Goal: Transaction & Acquisition: Purchase product/service

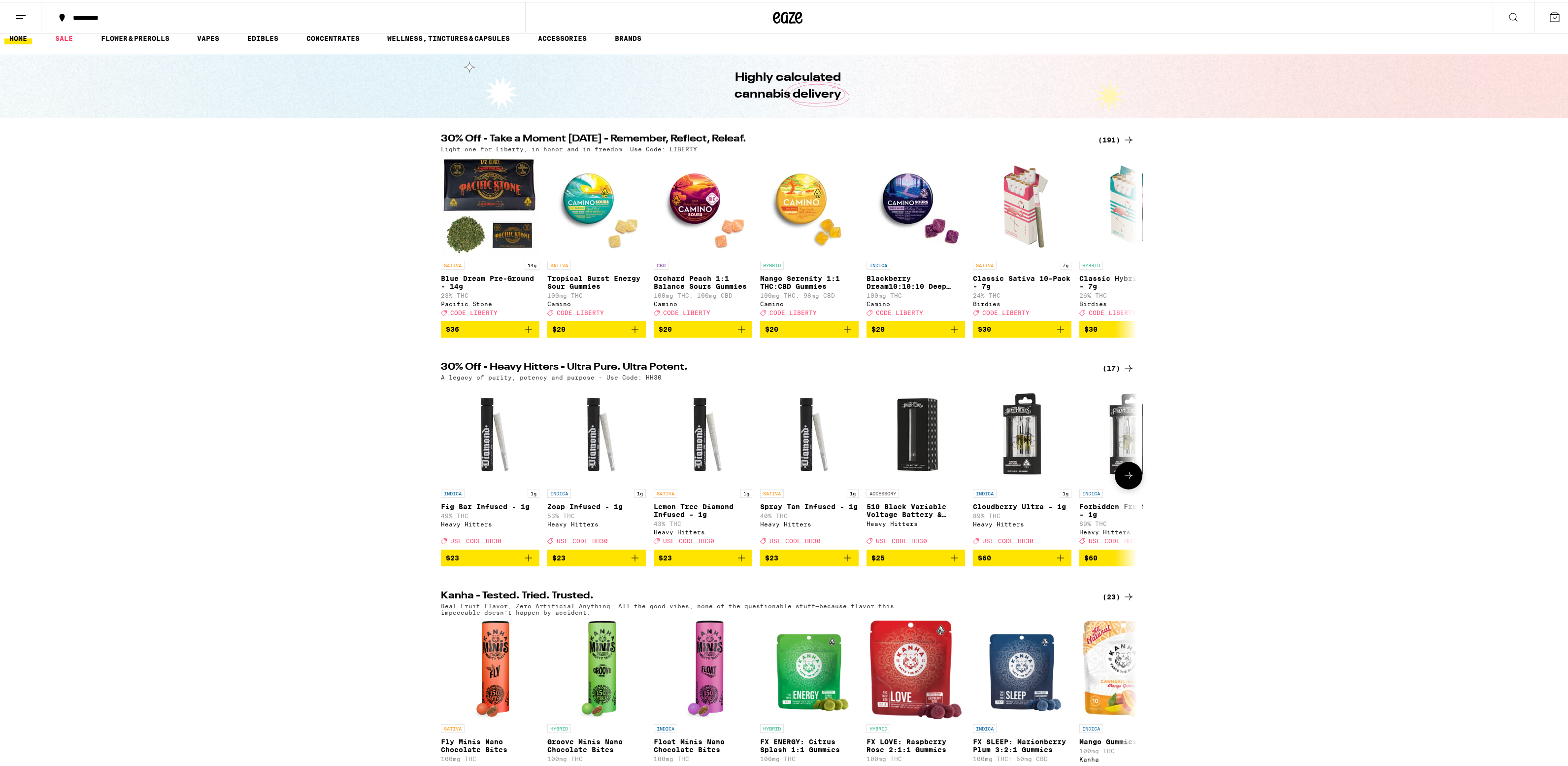
scroll to position [87, 0]
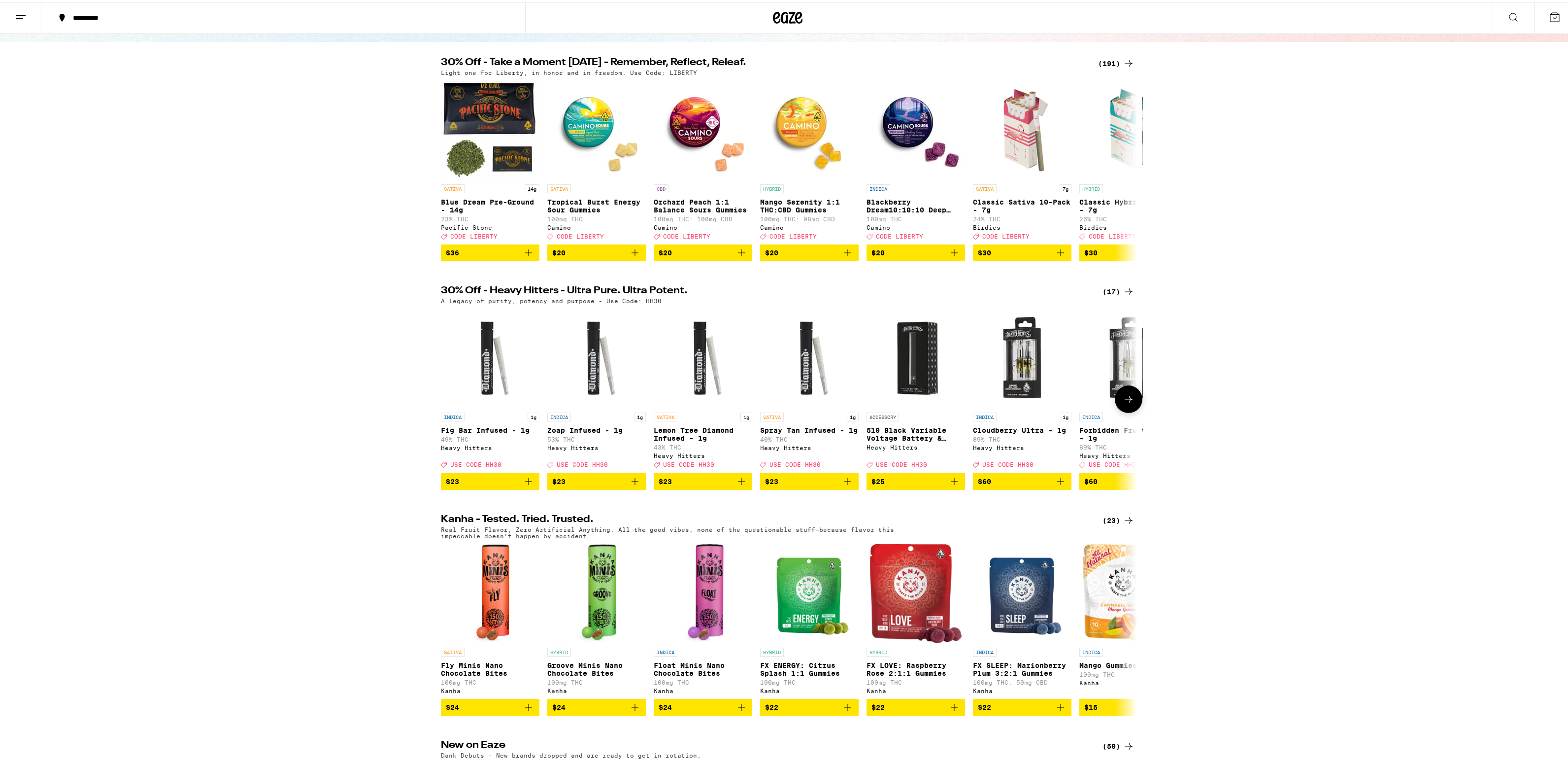
click at [1115, 411] on button at bounding box center [1128, 398] width 28 height 28
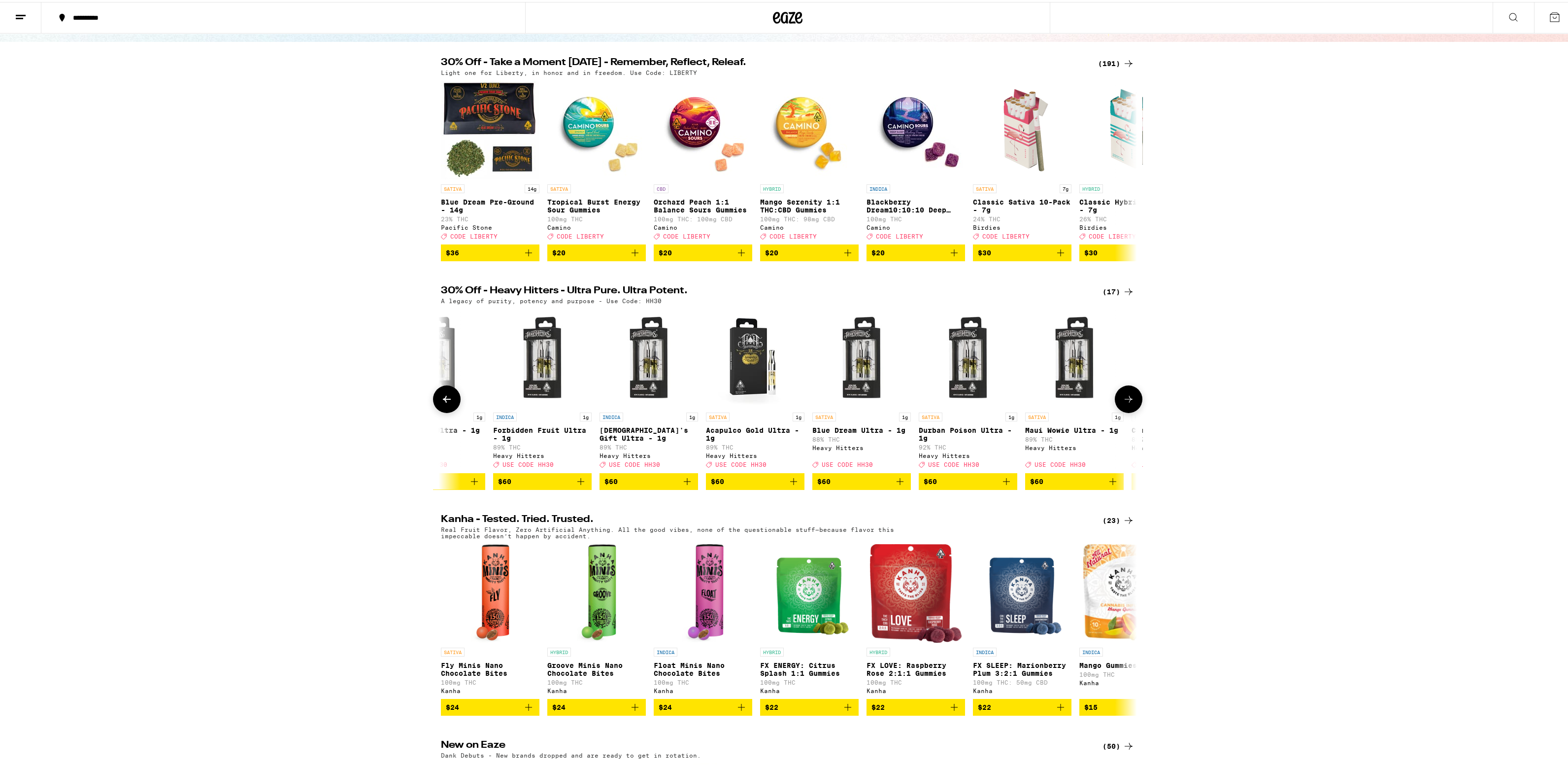
click at [1117, 411] on button at bounding box center [1128, 398] width 28 height 28
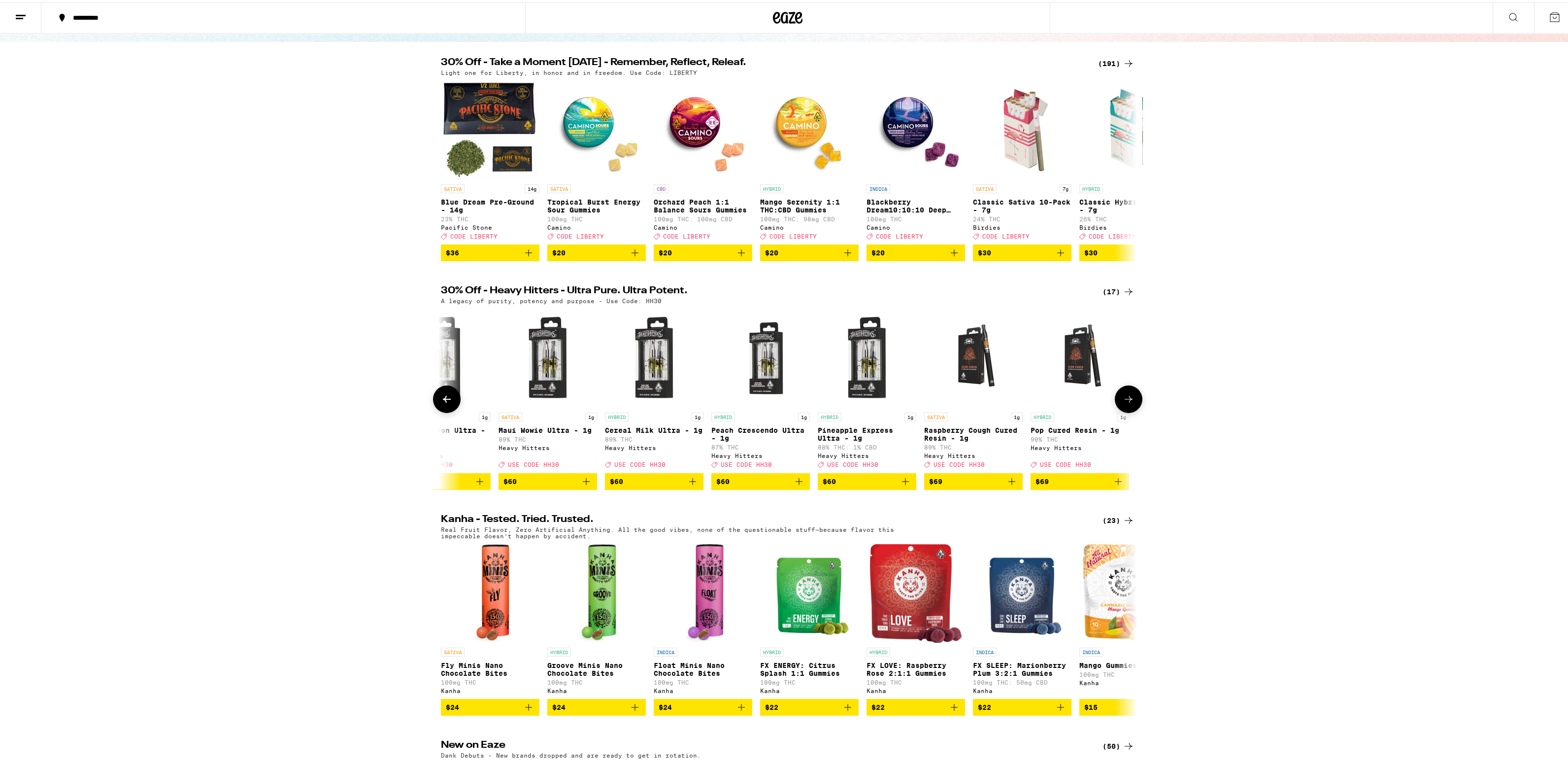
scroll to position [0, 1115]
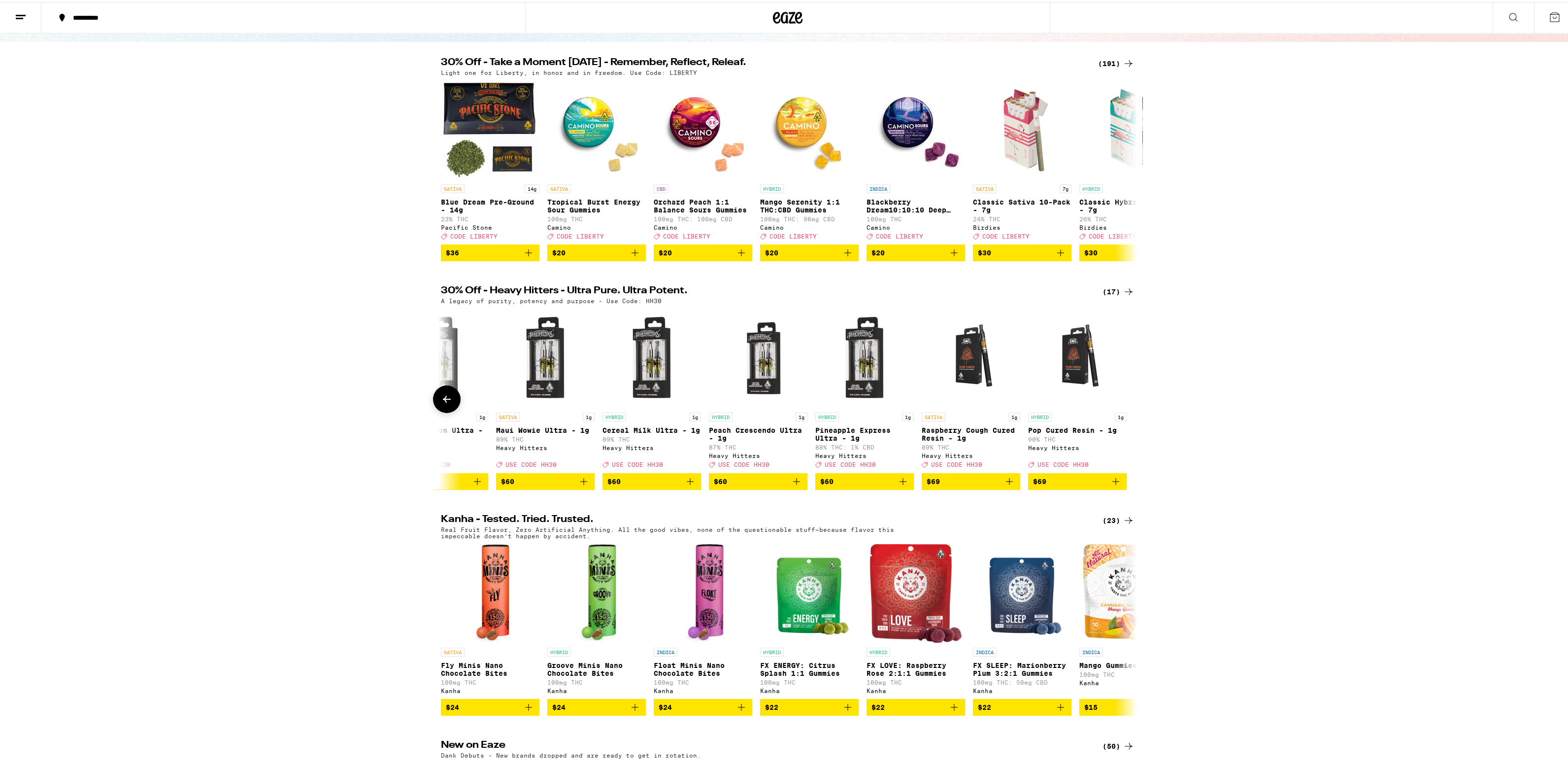
click at [1117, 411] on div at bounding box center [1128, 398] width 28 height 28
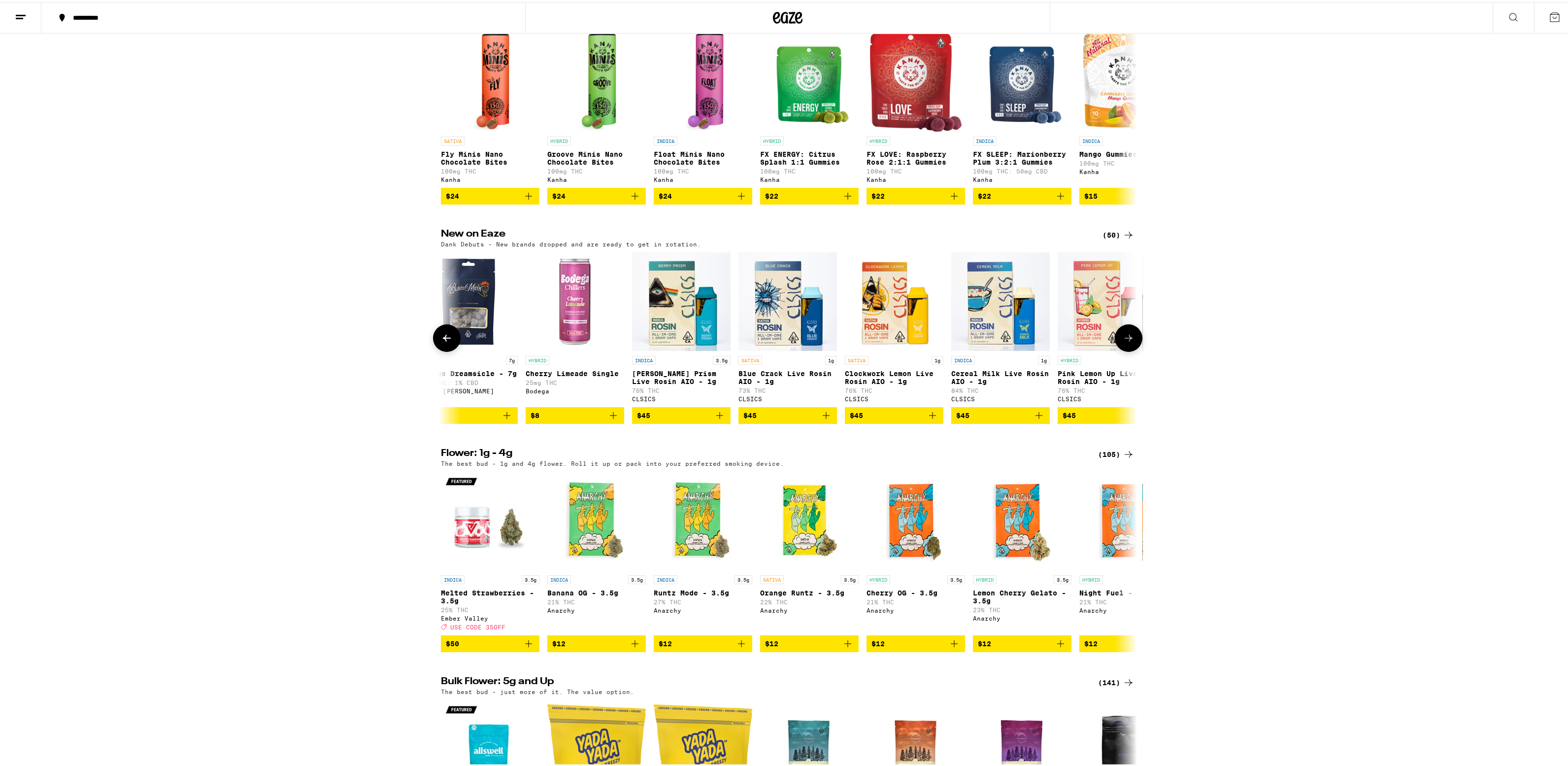
scroll to position [598, 0]
click at [1122, 240] on icon at bounding box center [1128, 233] width 12 height 12
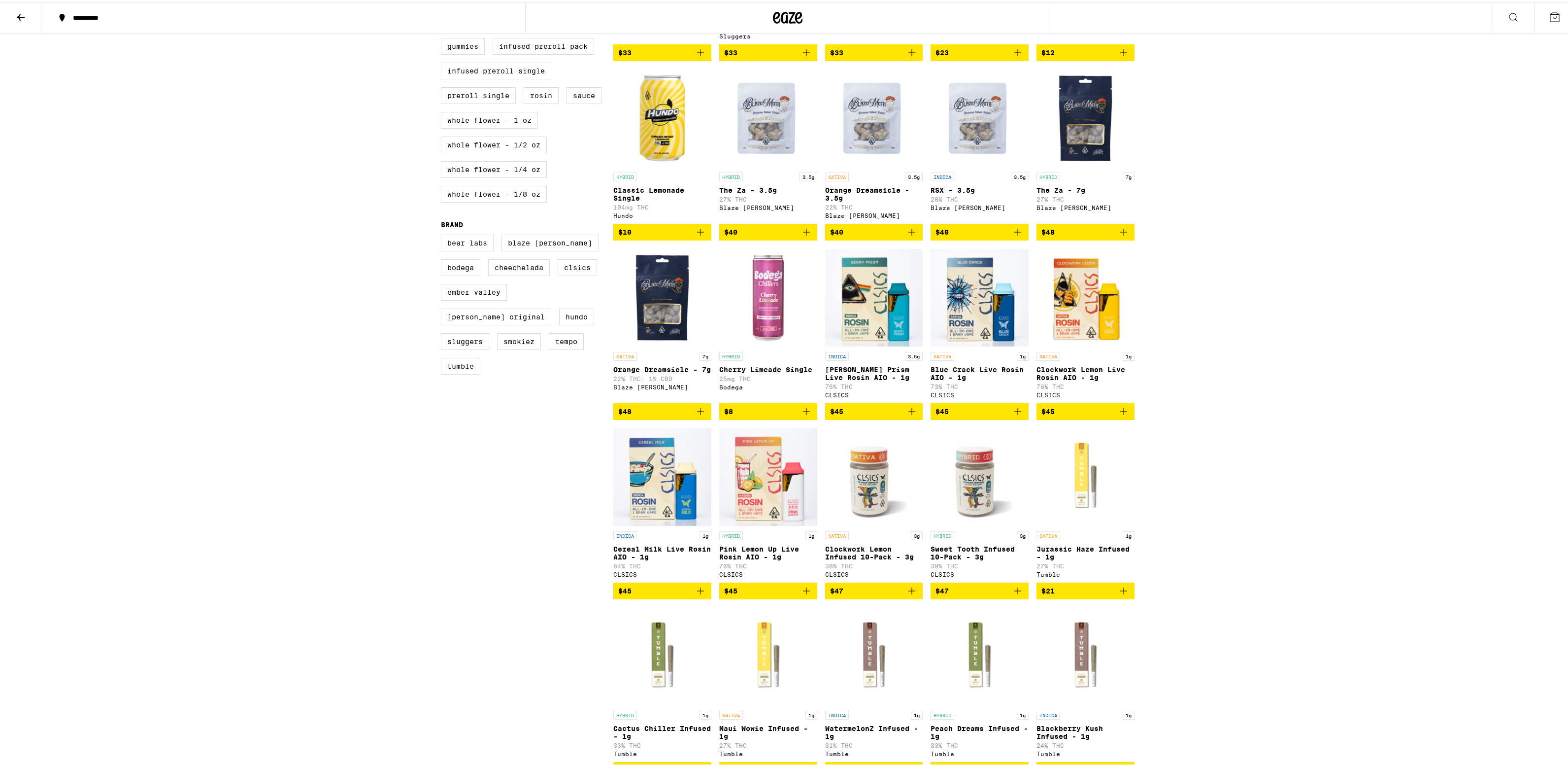
scroll to position [488, 0]
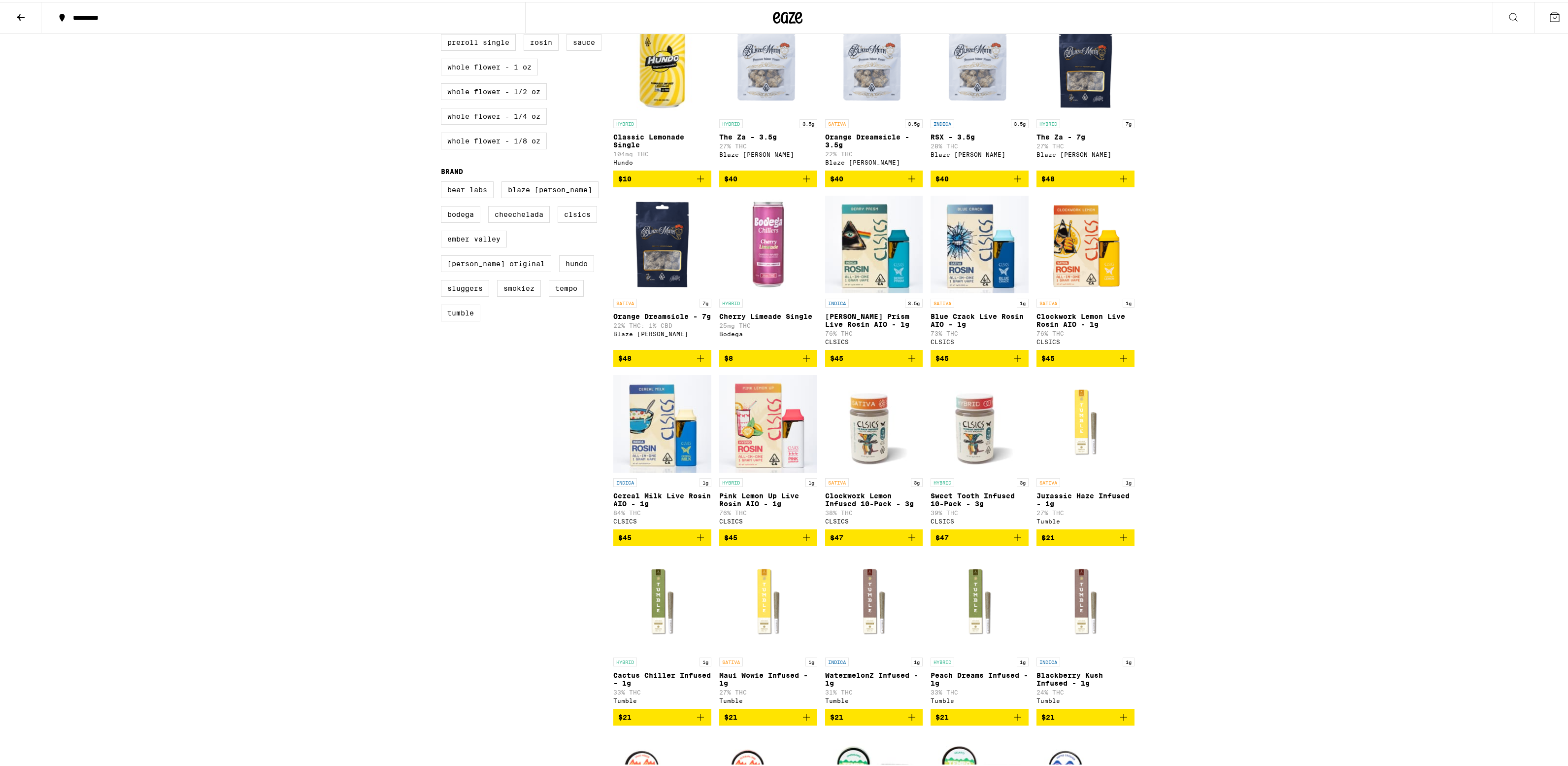
click at [872, 285] on img "Open page for Berry Prism Live Rosin AIO - 1g from CLSICS" at bounding box center [874, 242] width 98 height 98
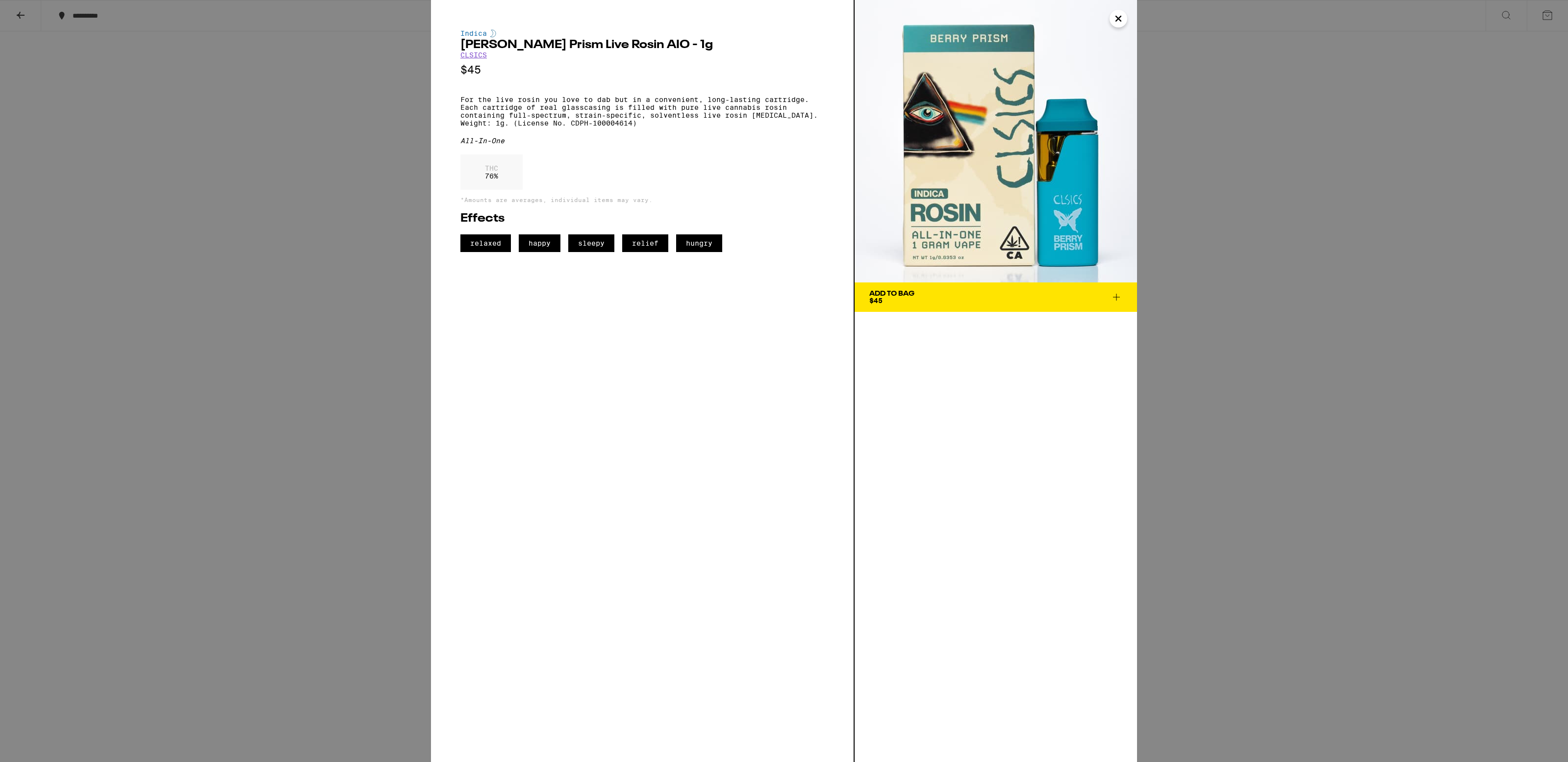
click at [1116, 16] on icon "Close" at bounding box center [1118, 18] width 5 height 5
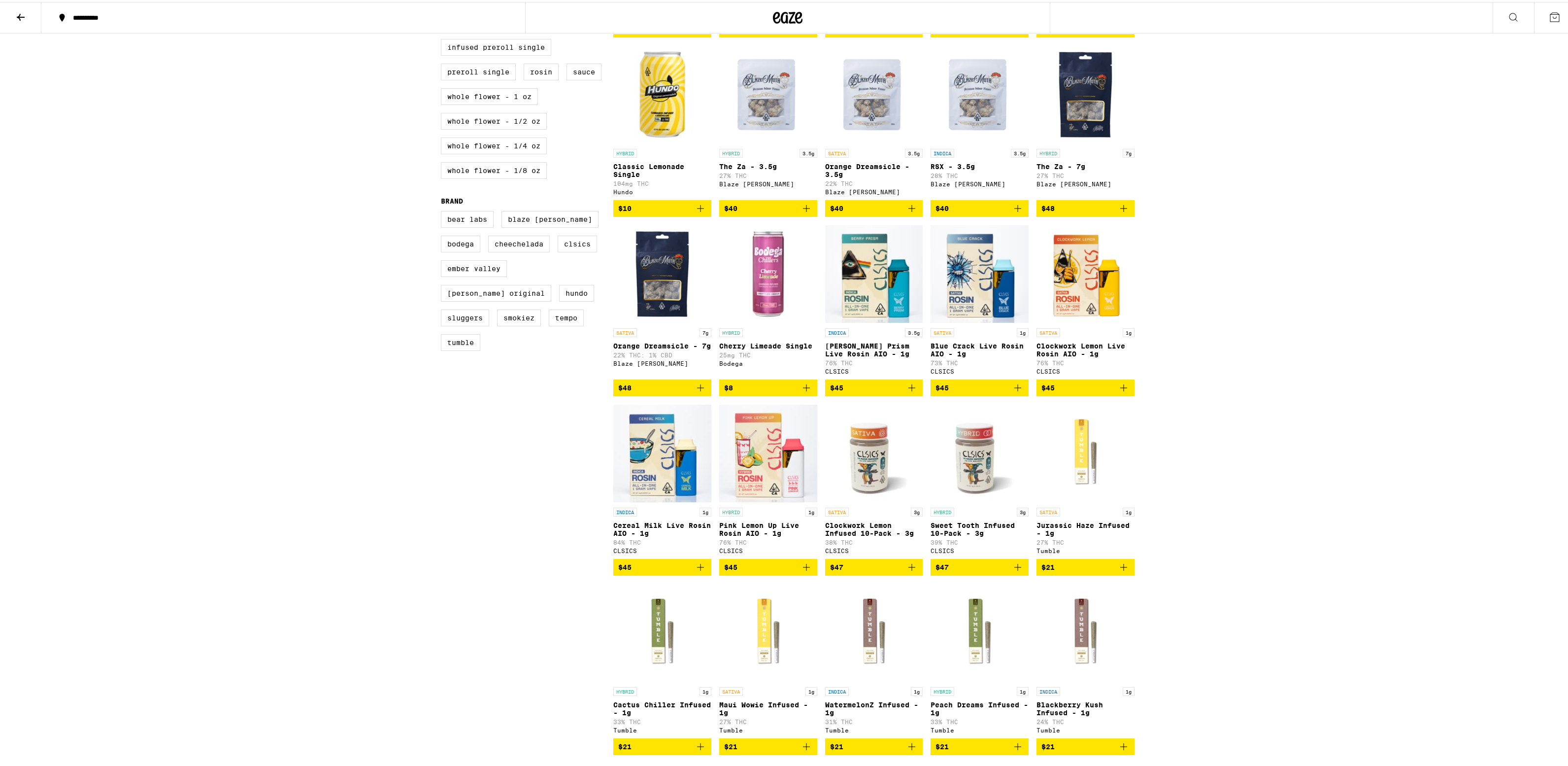
scroll to position [458, 0]
click at [16, 11] on icon at bounding box center [20, 15] width 12 height 12
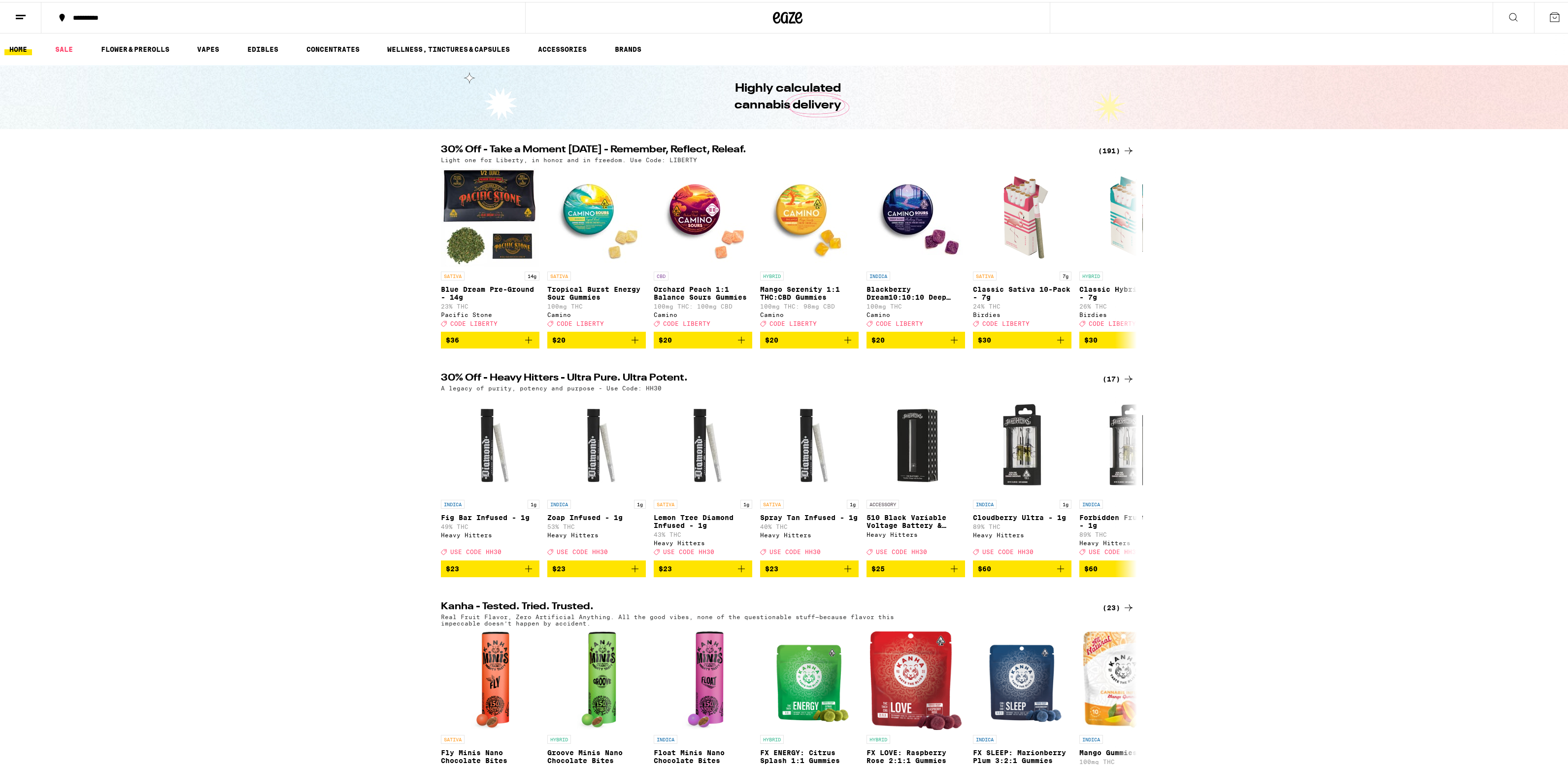
click at [1112, 148] on div "(191)" at bounding box center [1116, 148] width 37 height 12
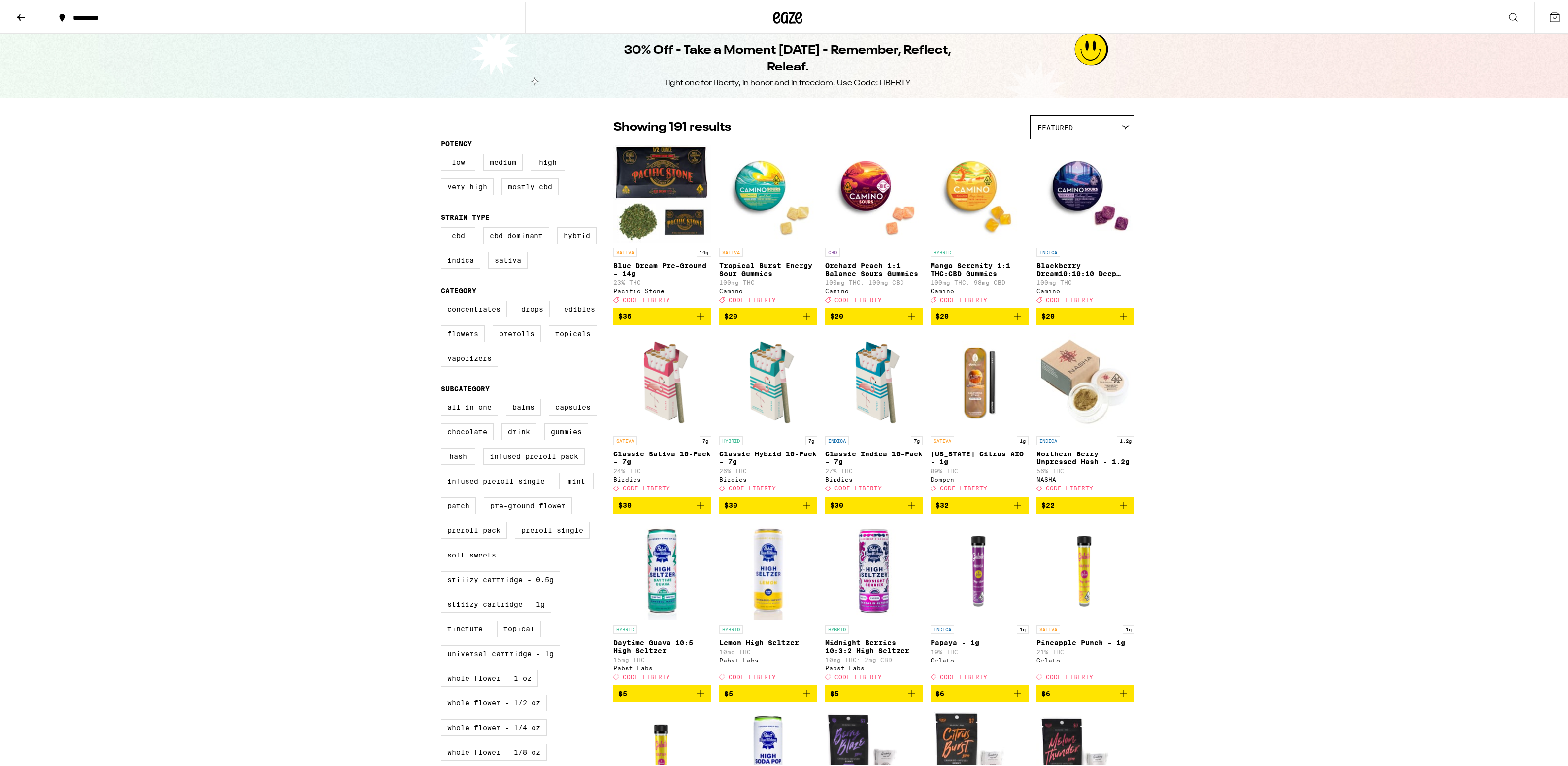
drag, startPoint x: 1106, startPoint y: 112, endPoint x: 1094, endPoint y: 118, distance: 13.4
click at [1095, 119] on div "Featured" at bounding box center [1081, 125] width 103 height 23
click at [1077, 168] on span "Price: Low to High" at bounding box center [1081, 170] width 89 height 22
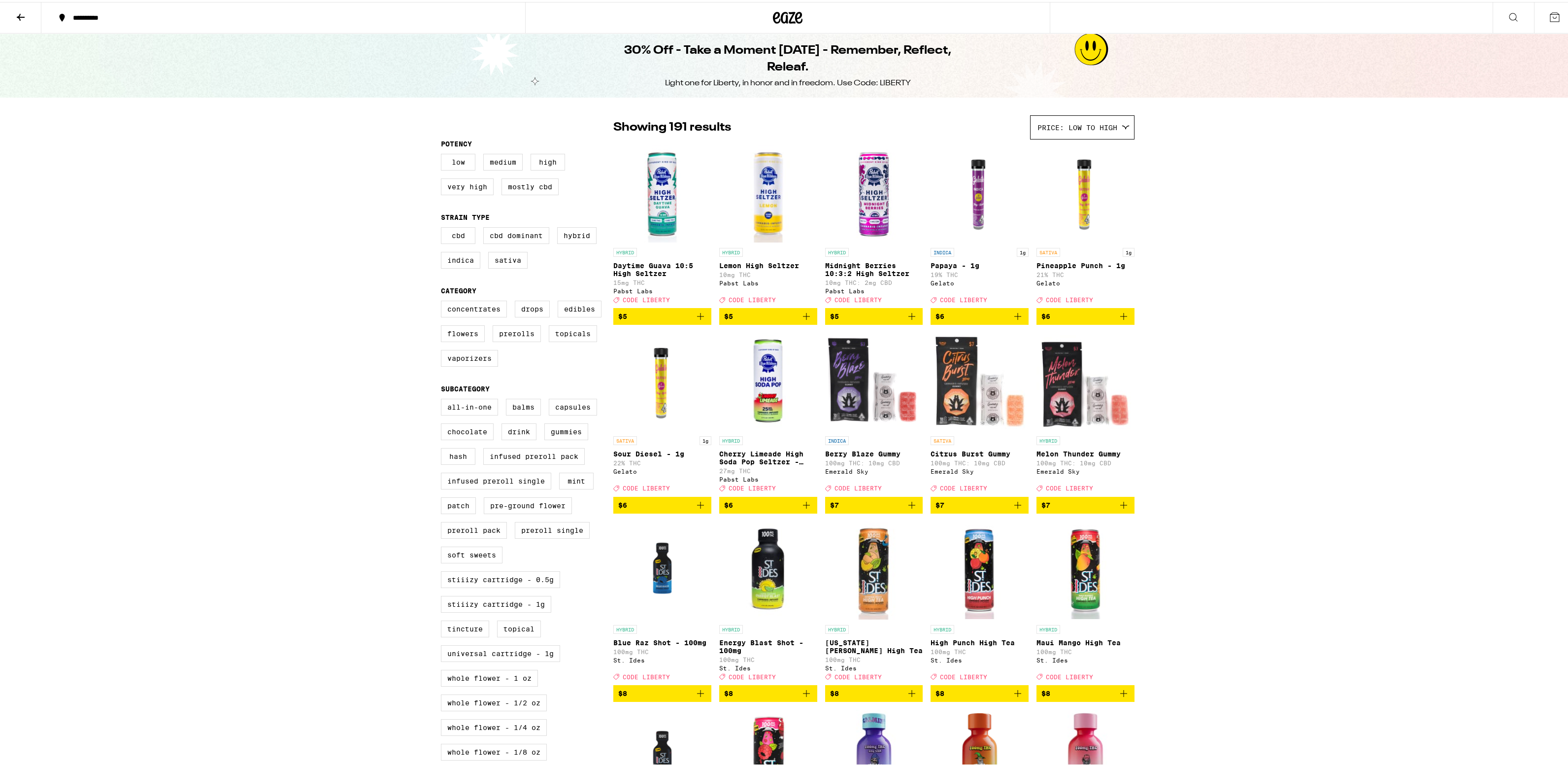
click at [1071, 127] on span "Price: Low to High" at bounding box center [1076, 125] width 80 height 8
click at [1079, 199] on span "Price: High to Low" at bounding box center [1081, 193] width 89 height 22
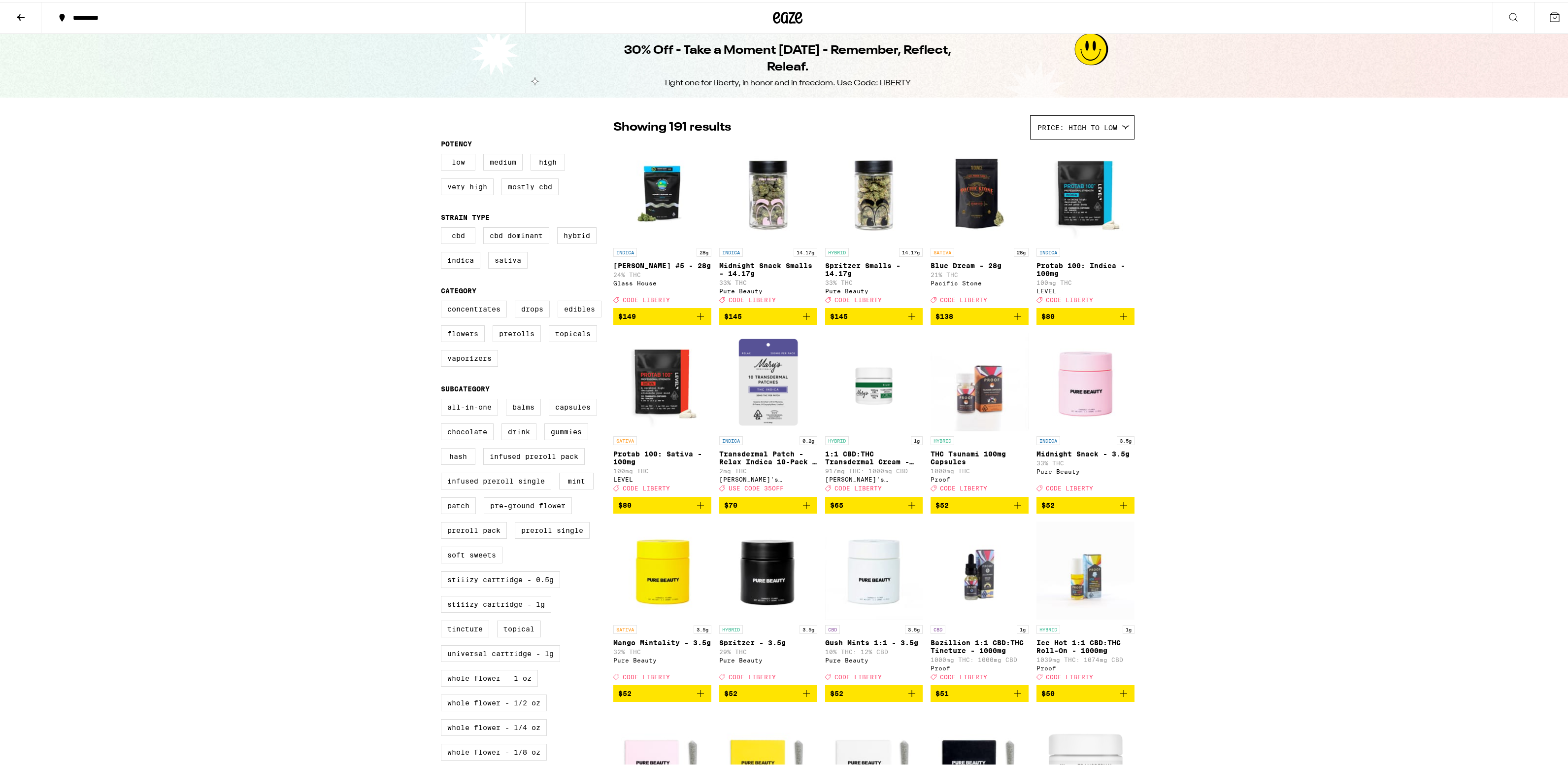
click at [1072, 125] on span "Price: High to Low" at bounding box center [1076, 125] width 80 height 8
click at [1070, 146] on span "Featured" at bounding box center [1081, 148] width 89 height 22
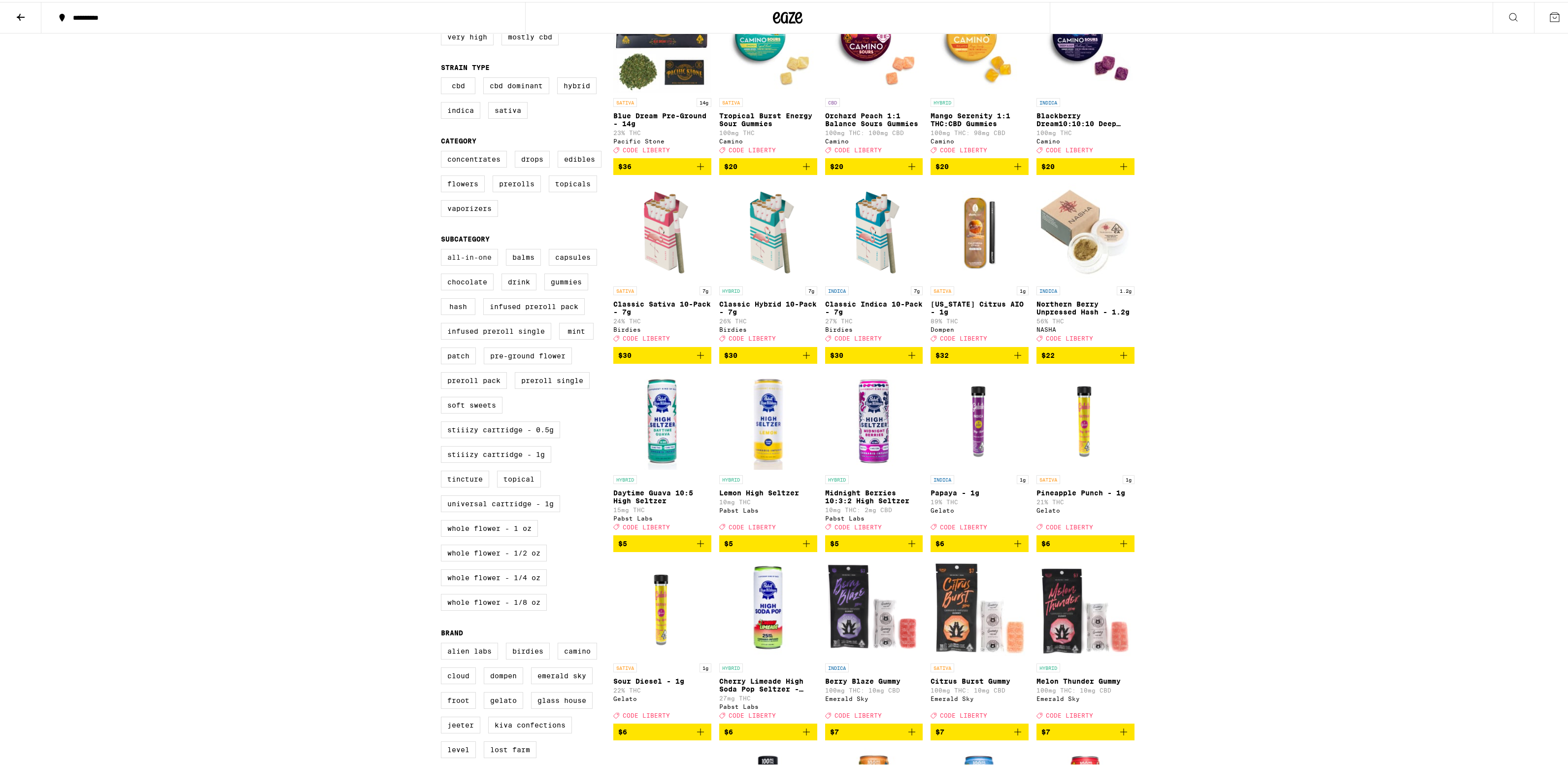
click at [465, 264] on label "All-In-One" at bounding box center [469, 255] width 57 height 17
click at [443, 249] on input "All-In-One" at bounding box center [443, 249] width 1 height 1
checkbox input "true"
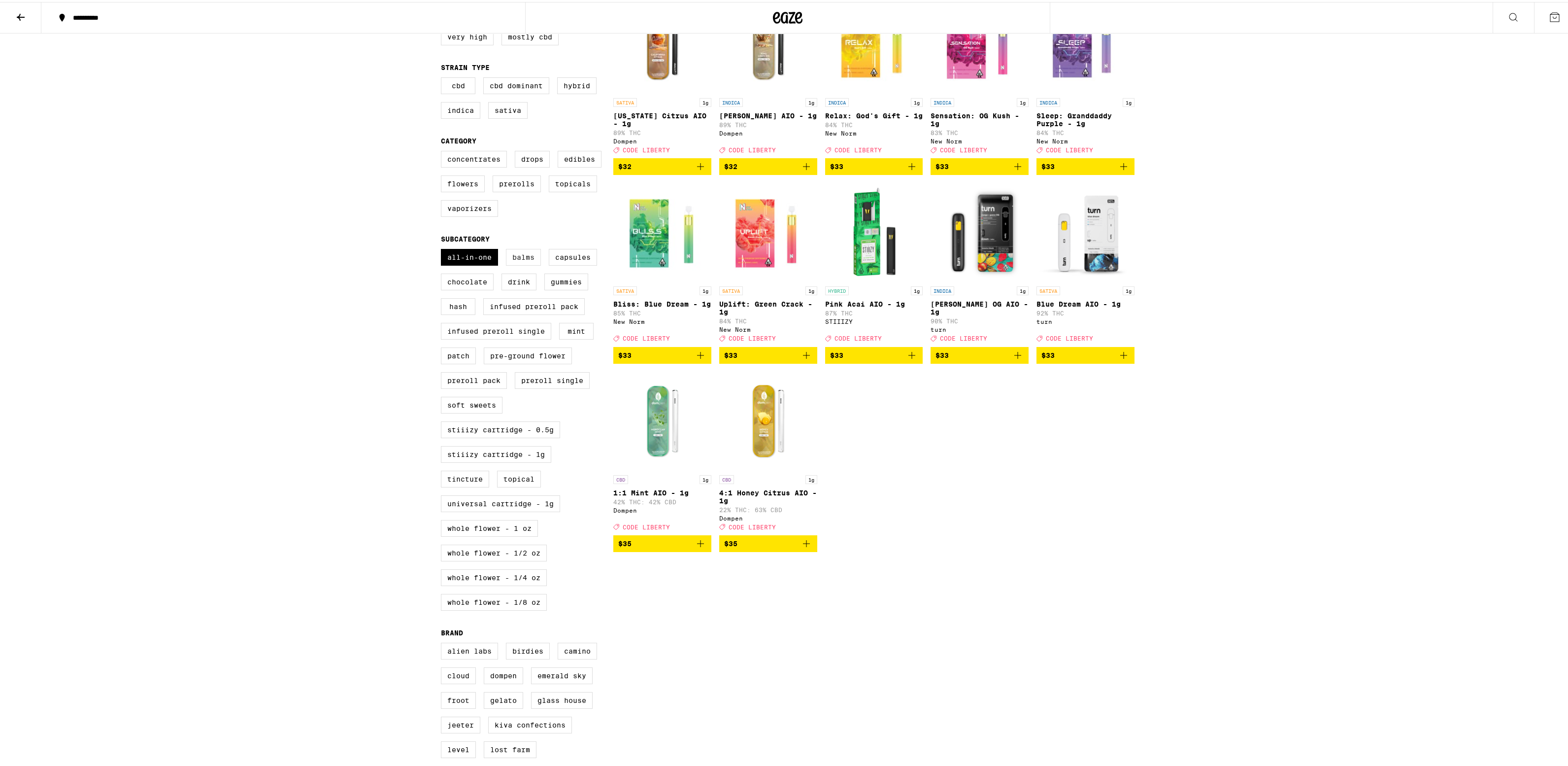
click at [507, 264] on label "Balms" at bounding box center [523, 255] width 35 height 17
click at [443, 249] on input "Balms" at bounding box center [443, 249] width 1 height 1
checkbox input "true"
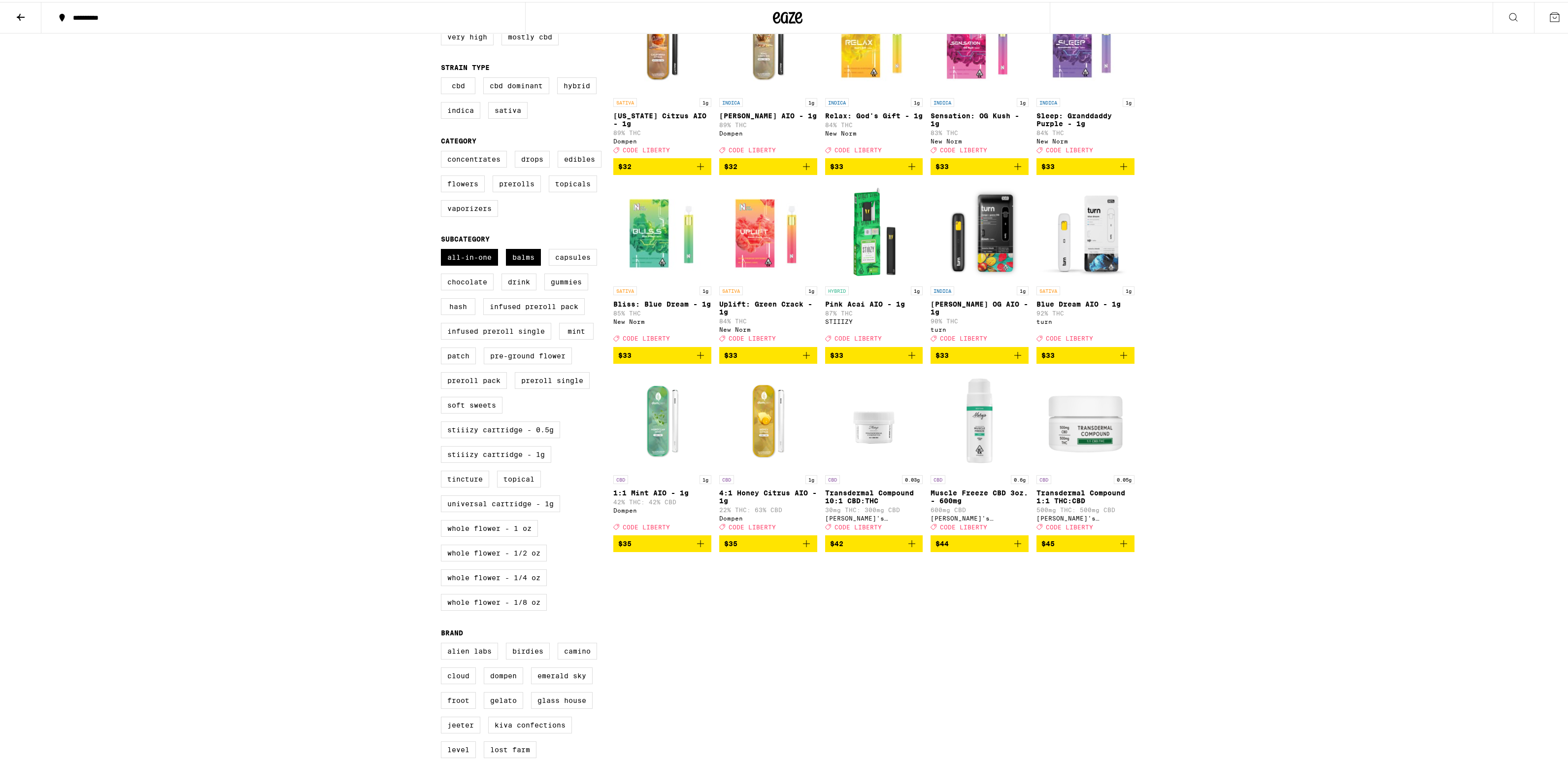
click at [568, 279] on div "All-In-One Balms Capsules Chocolate Drink Gummies Hash Infused Preroll Pack Inf…" at bounding box center [527, 431] width 172 height 370
click at [563, 264] on label "Capsules" at bounding box center [573, 255] width 48 height 17
click at [443, 249] on input "Capsules" at bounding box center [443, 249] width 1 height 1
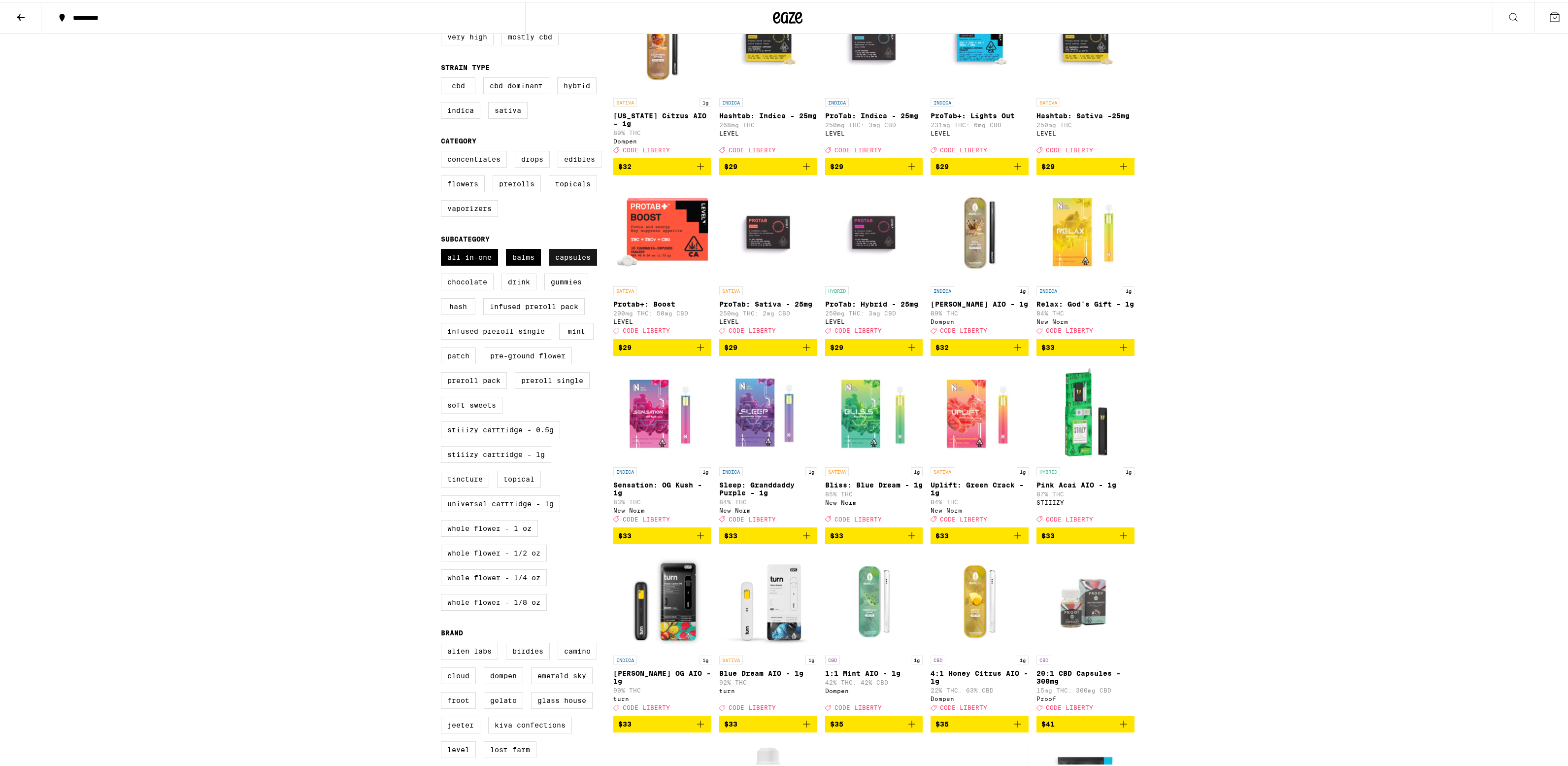
click at [549, 264] on label "Capsules" at bounding box center [573, 255] width 48 height 17
click at [443, 249] on input "Capsules" at bounding box center [443, 249] width 1 height 1
checkbox input "false"
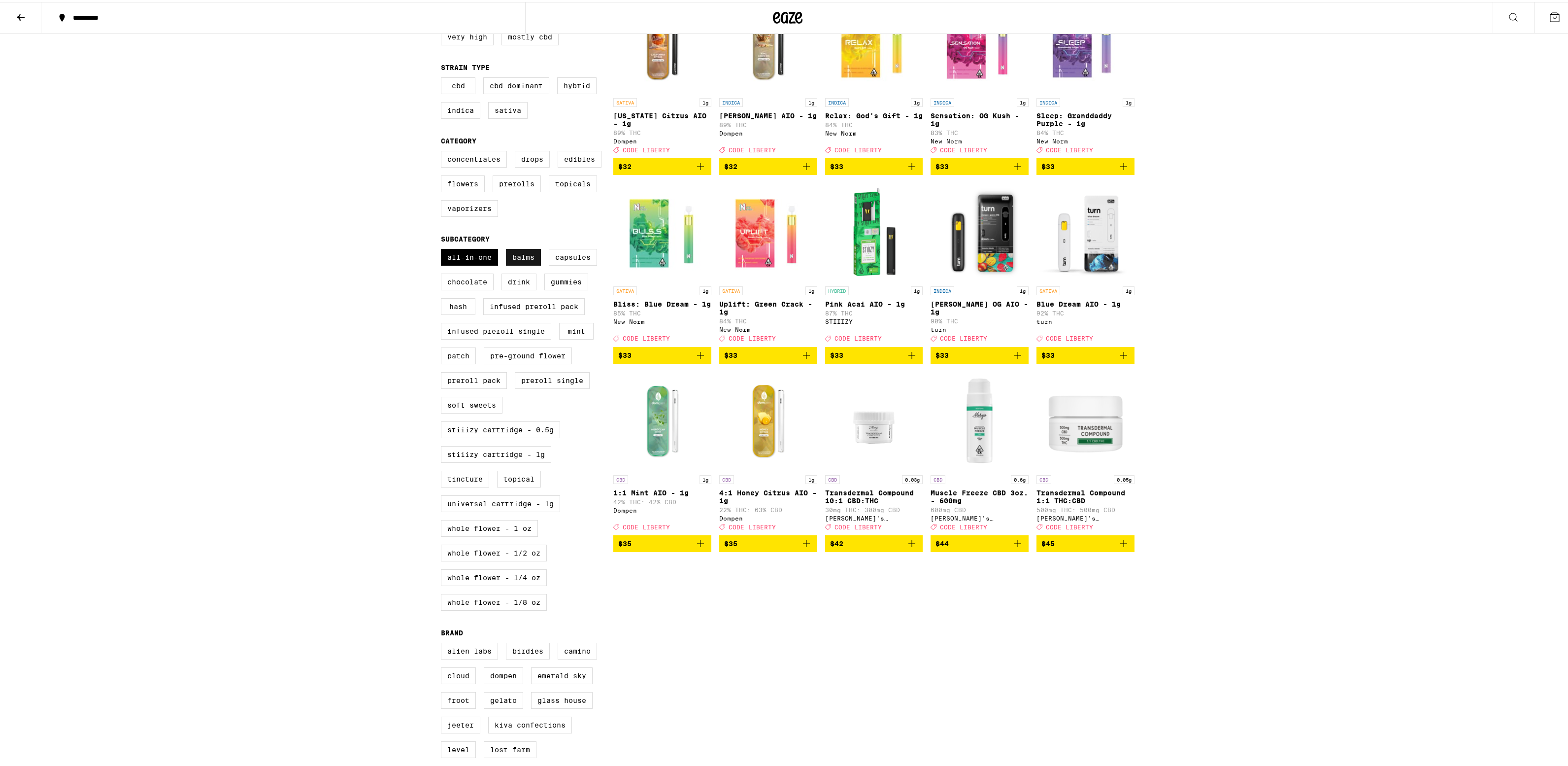
click at [515, 264] on label "Balms" at bounding box center [523, 255] width 35 height 17
click at [443, 249] on input "Balms" at bounding box center [443, 249] width 1 height 1
checkbox input "false"
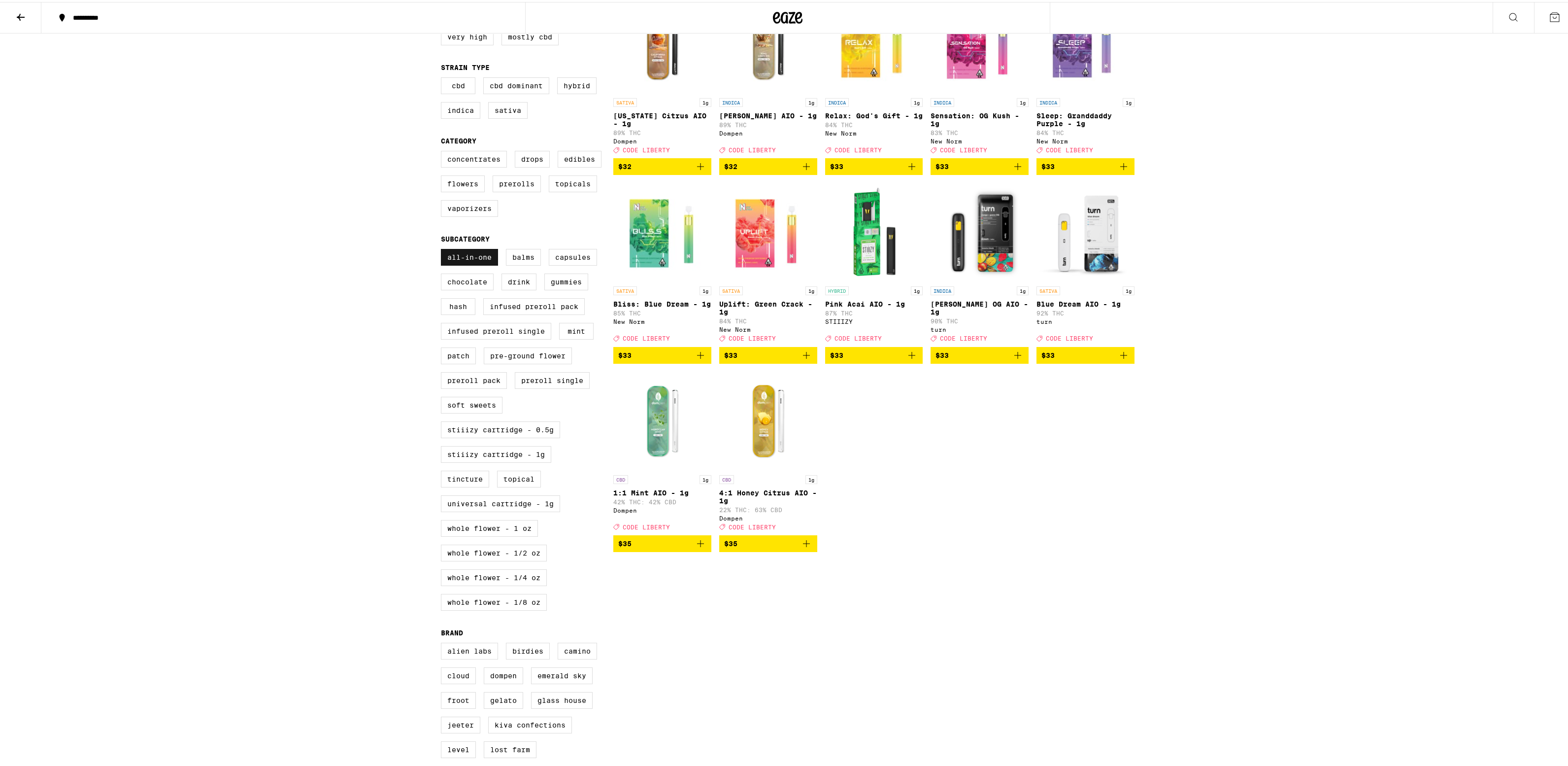
click at [467, 264] on label "All-In-One" at bounding box center [469, 255] width 57 height 17
click at [443, 249] on input "All-In-One" at bounding box center [443, 249] width 1 height 1
checkbox input "false"
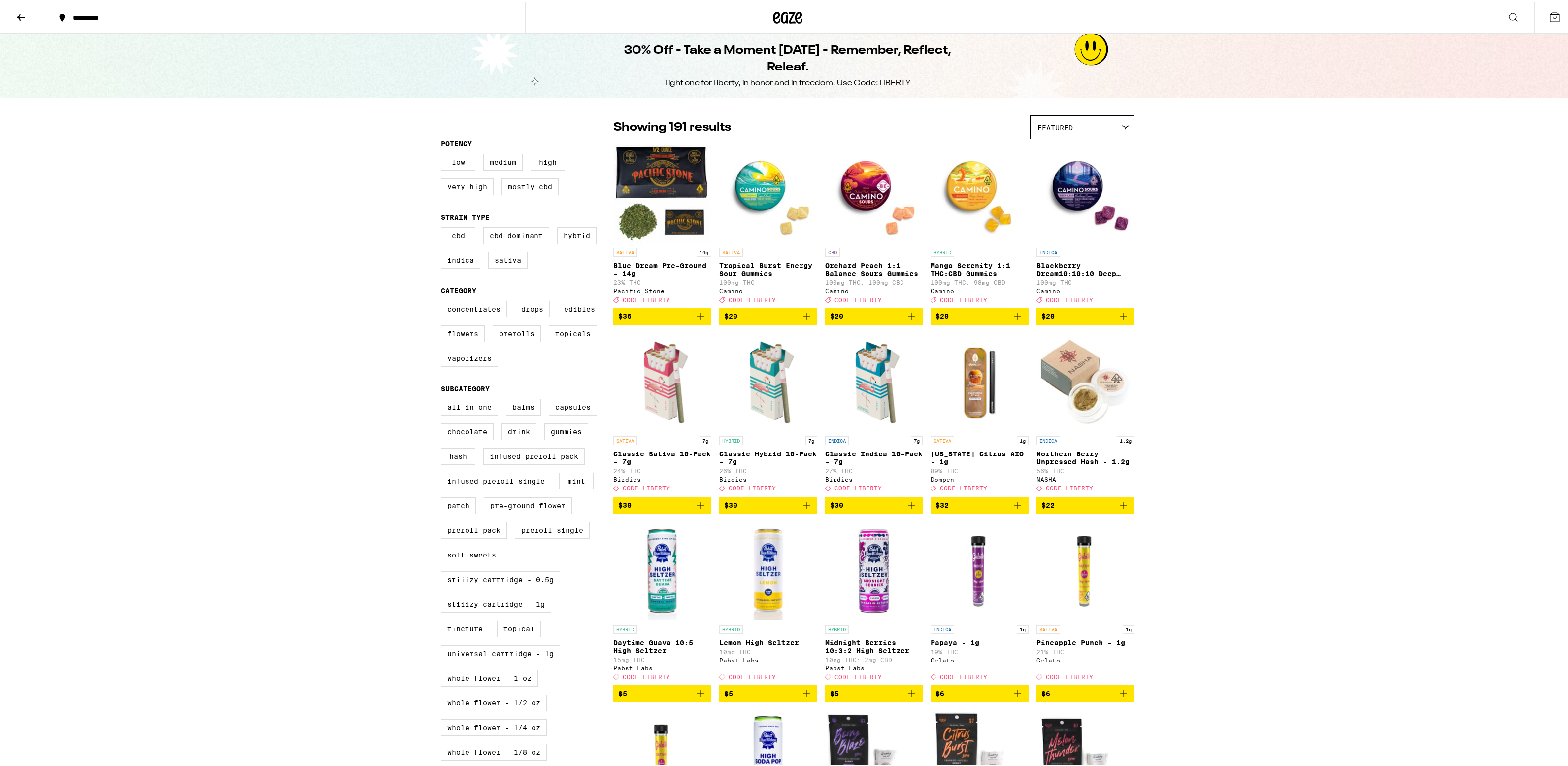
click at [768, 15] on div at bounding box center [787, 16] width 525 height 32
click at [774, 16] on icon at bounding box center [787, 16] width 30 height 18
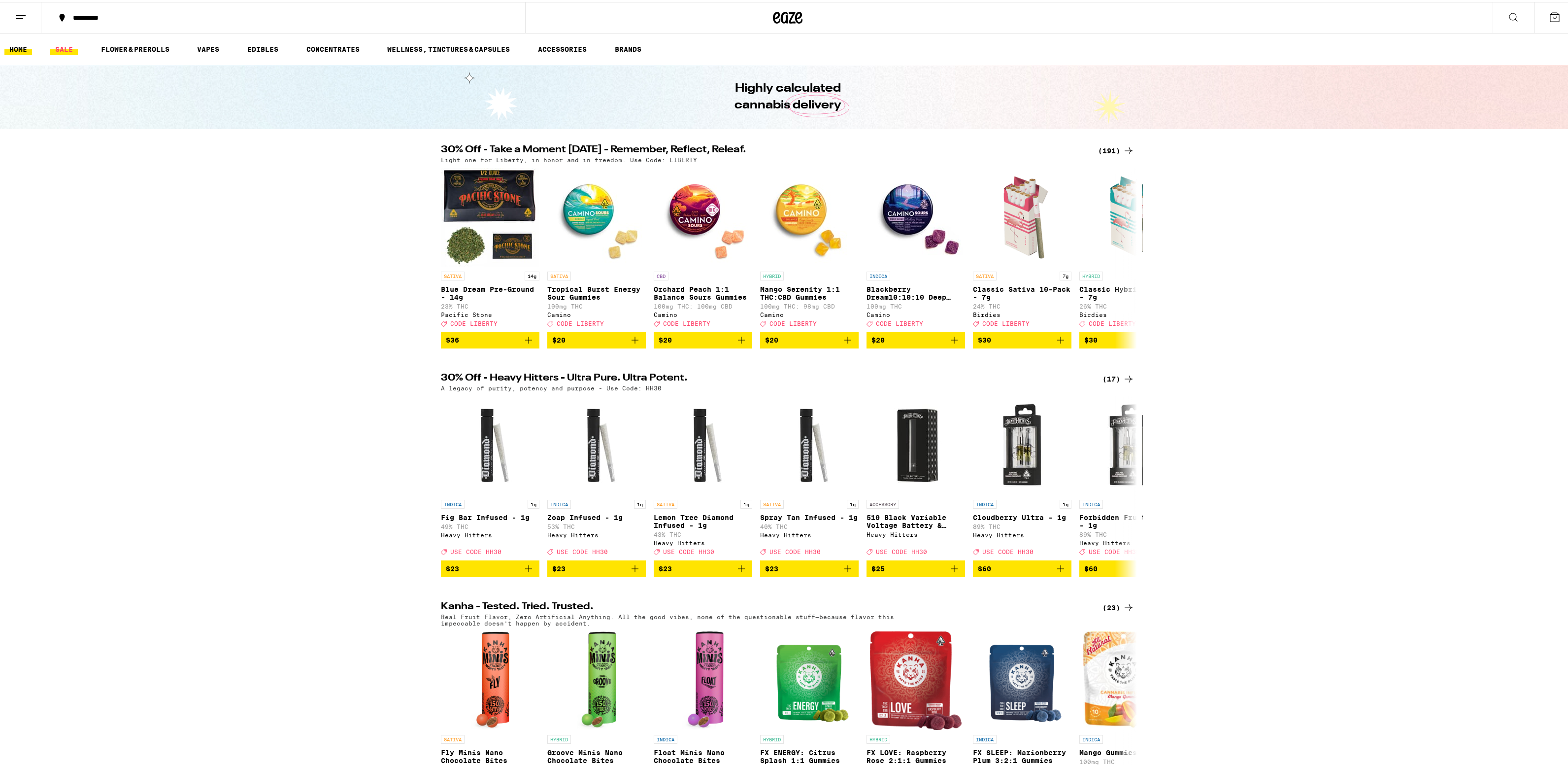
click at [57, 46] on link "SALE" at bounding box center [64, 47] width 28 height 12
